Goal: Task Accomplishment & Management: Manage account settings

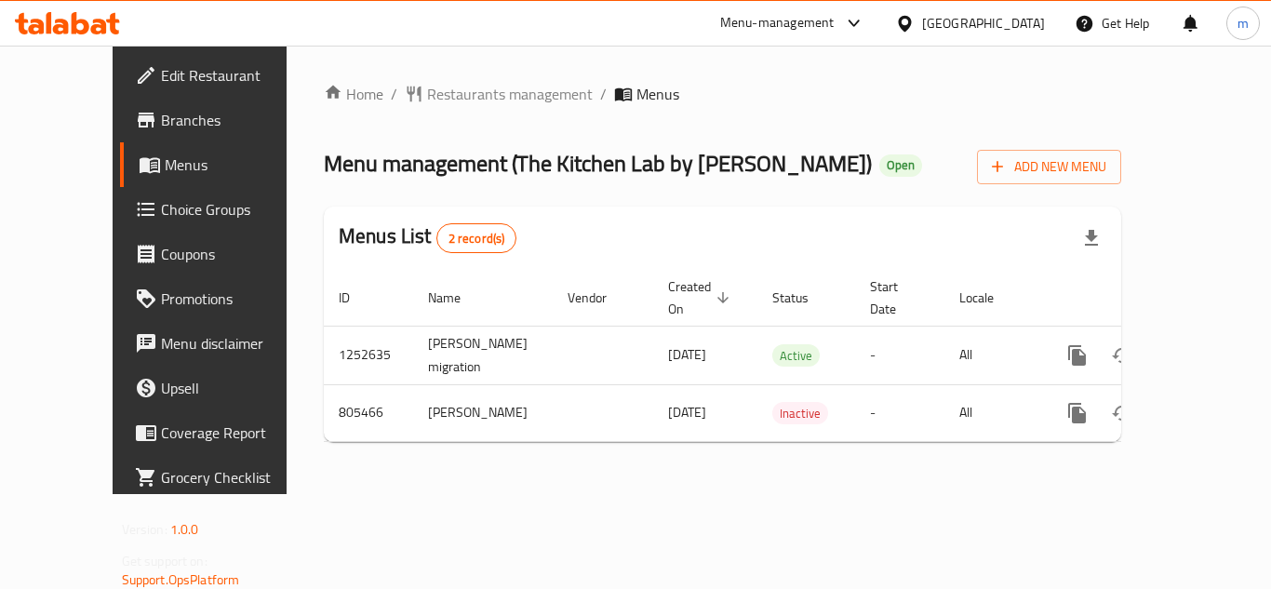
click at [1023, 25] on div "[GEOGRAPHIC_DATA]" at bounding box center [983, 23] width 123 height 20
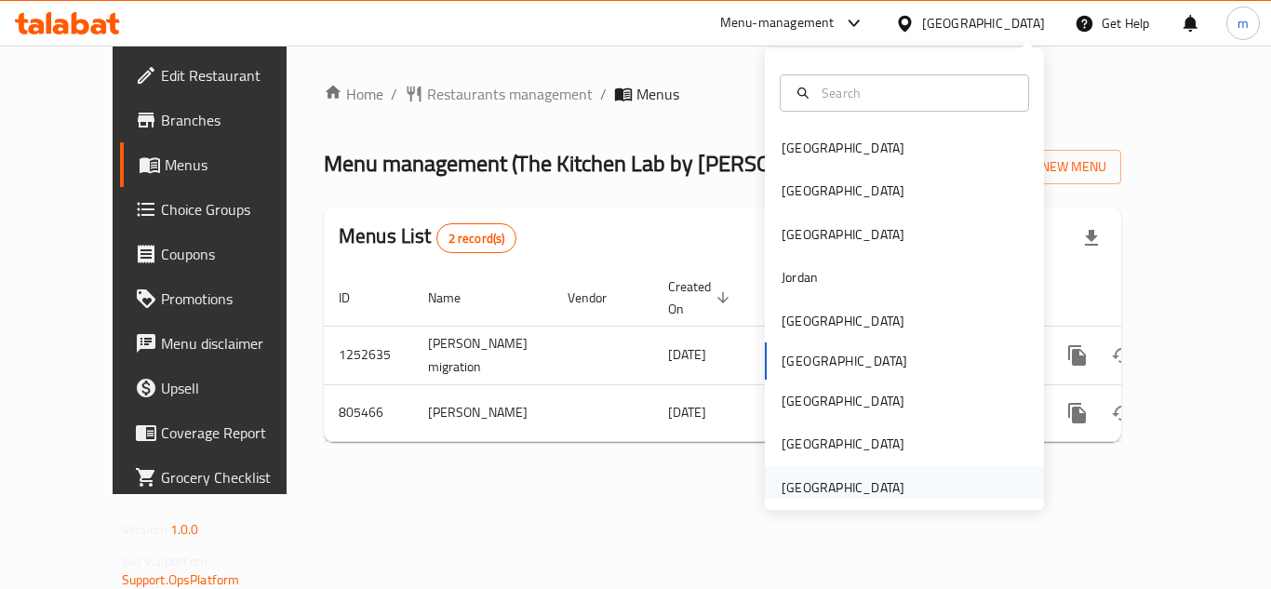
click at [789, 488] on div "[GEOGRAPHIC_DATA]" at bounding box center [843, 487] width 123 height 20
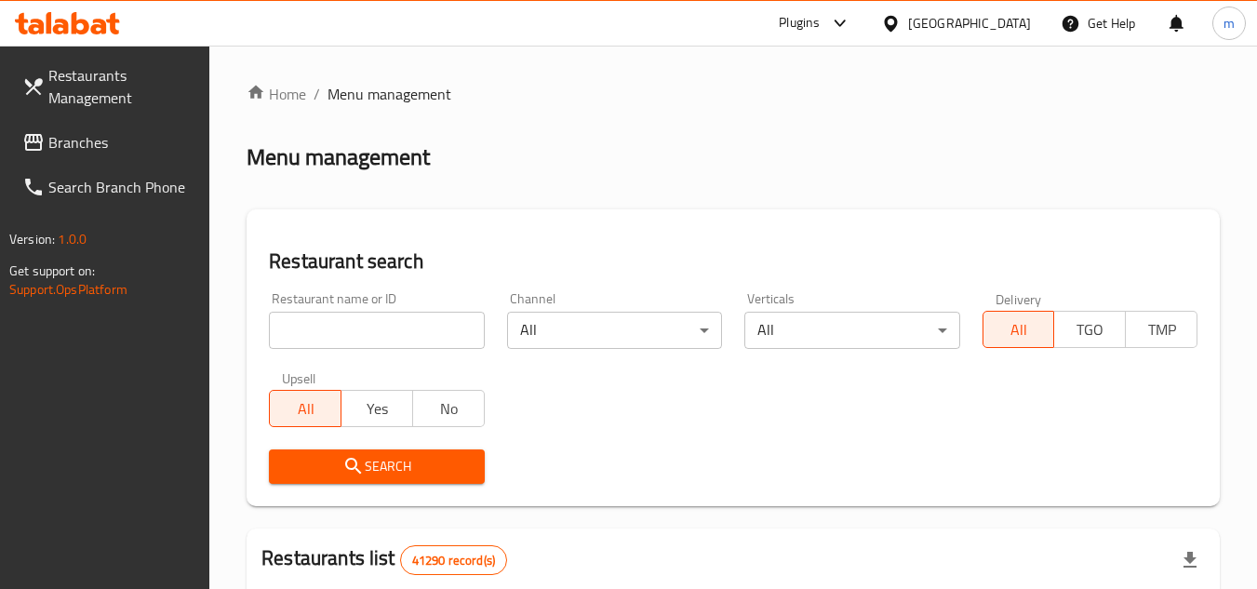
click at [827, 21] on div at bounding box center [836, 23] width 31 height 22
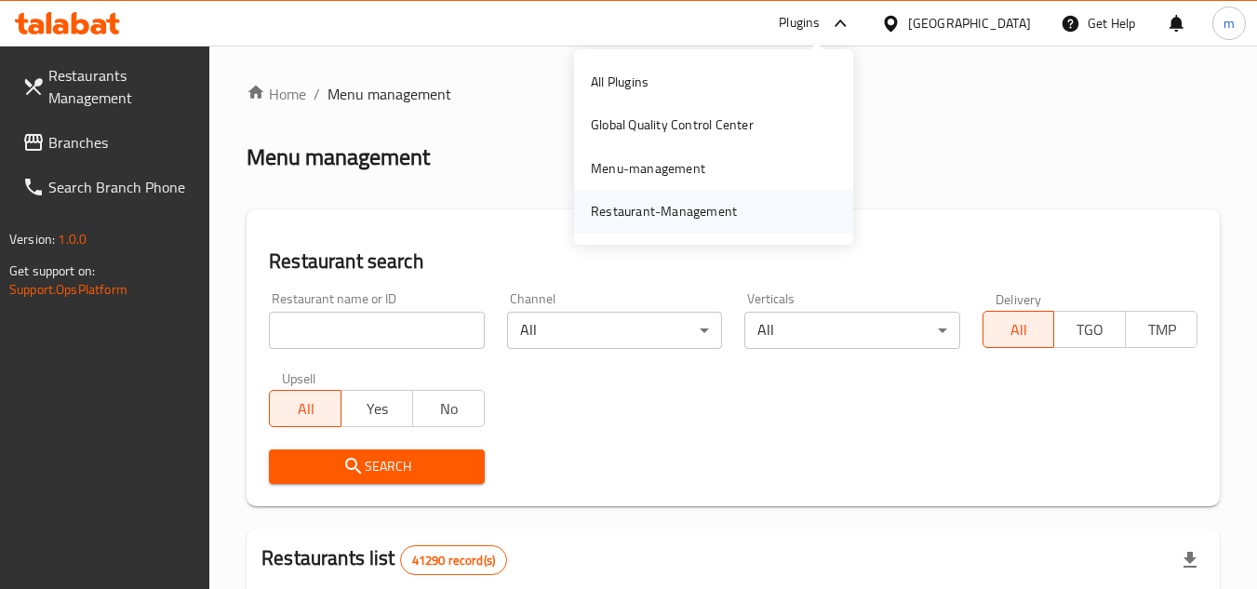
click at [657, 217] on div "Restaurant-Management" at bounding box center [664, 211] width 146 height 20
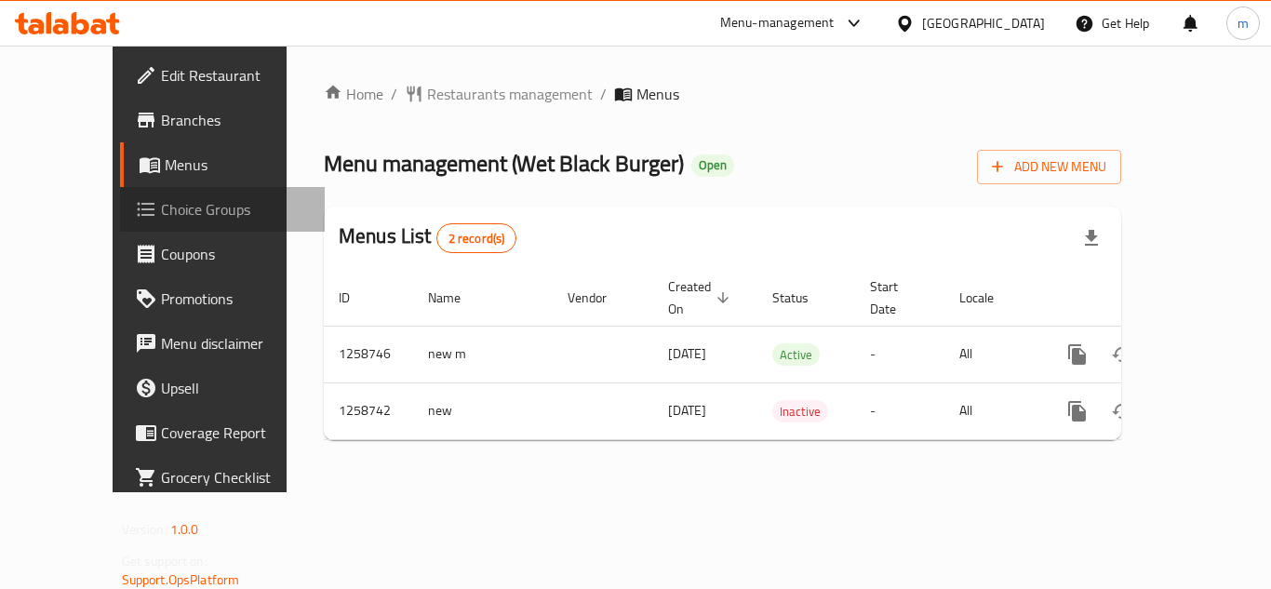
click at [161, 208] on span "Choice Groups" at bounding box center [235, 209] width 149 height 22
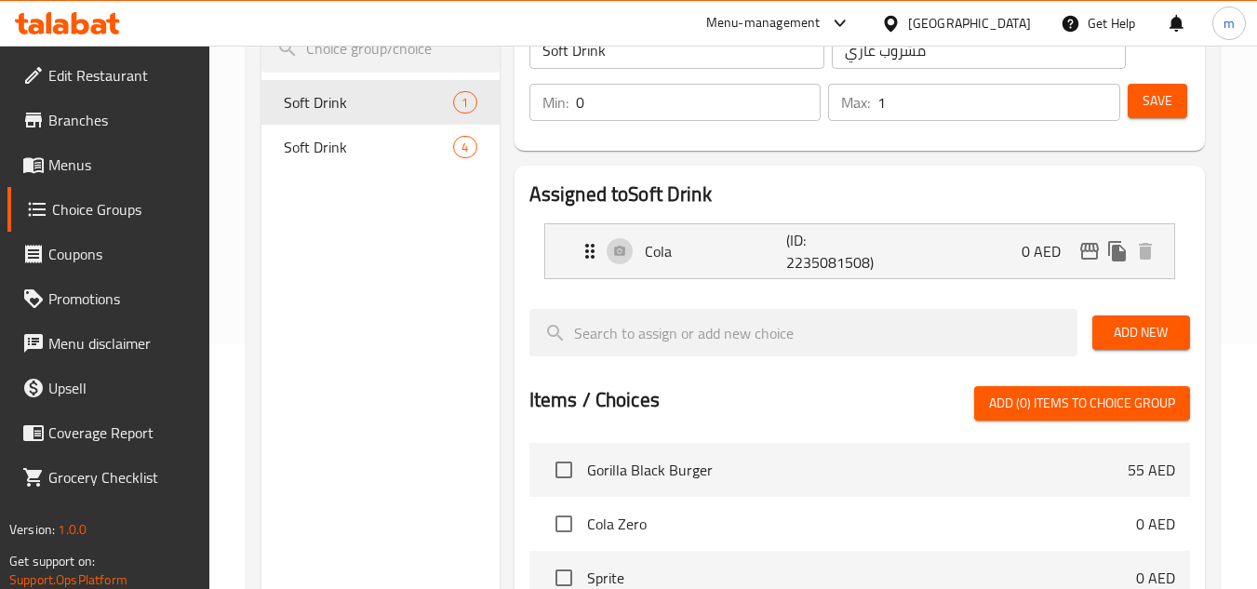
scroll to position [277, 0]
